Goal: Navigation & Orientation: Go to known website

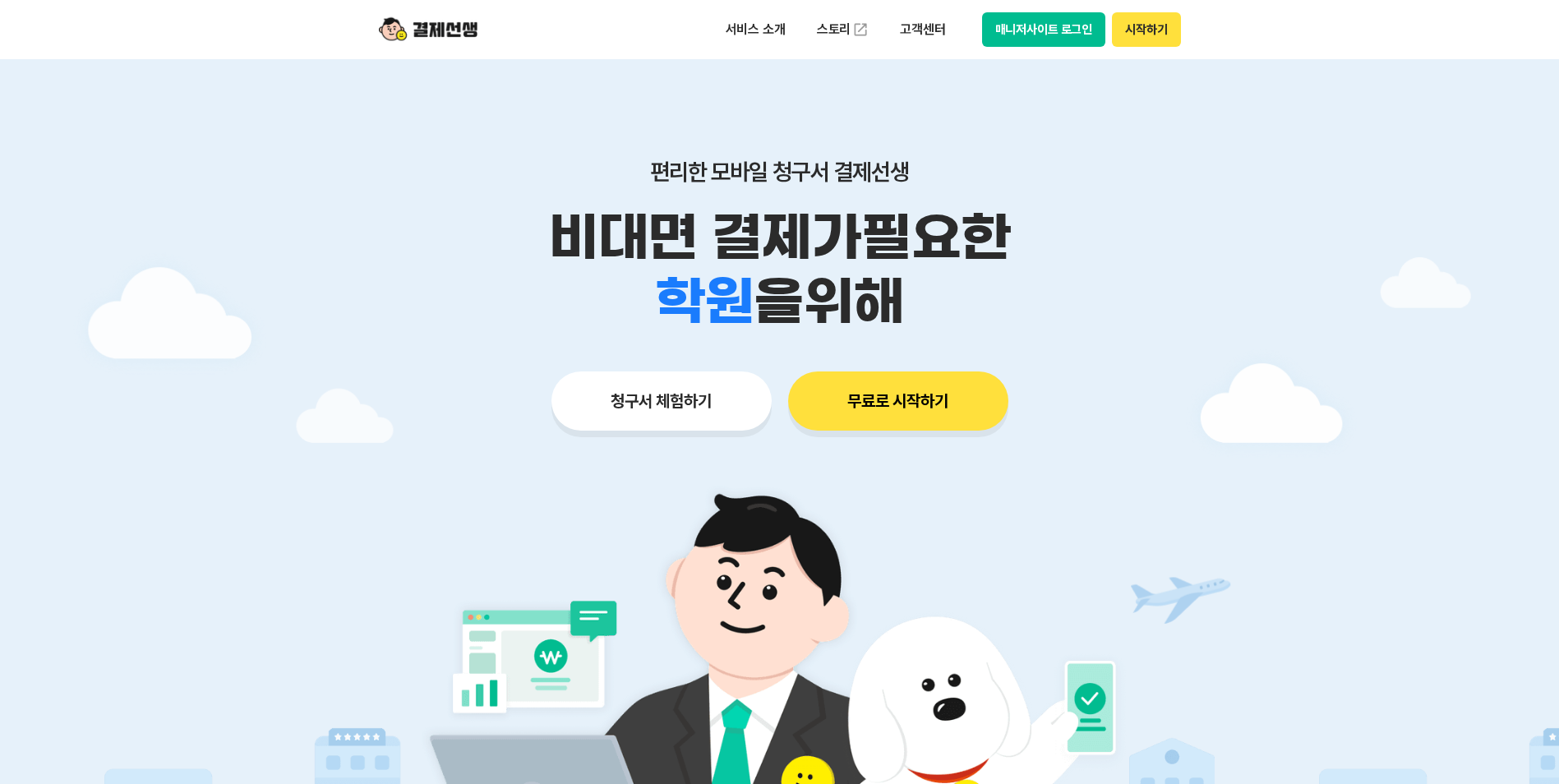
click at [1037, 17] on button "매니저사이트 로그인" at bounding box center [1044, 29] width 124 height 34
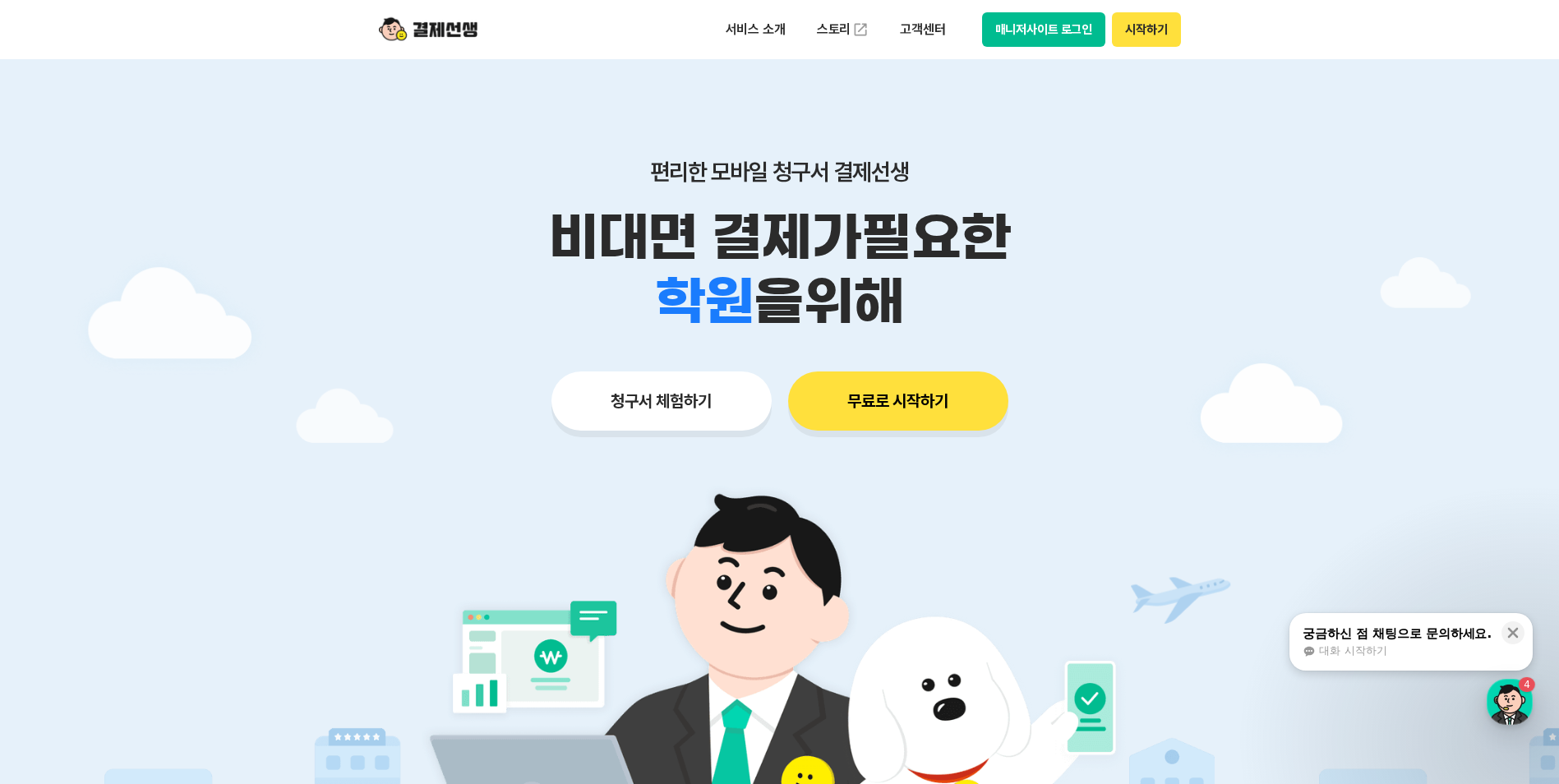
click at [1025, 32] on button "매니저사이트 로그인" at bounding box center [1044, 29] width 124 height 34
click at [1006, 31] on button "매니저사이트 로그인" at bounding box center [1044, 29] width 124 height 34
click at [1051, 33] on button "매니저사이트 로그인" at bounding box center [1044, 29] width 124 height 34
